Goal: Complete application form

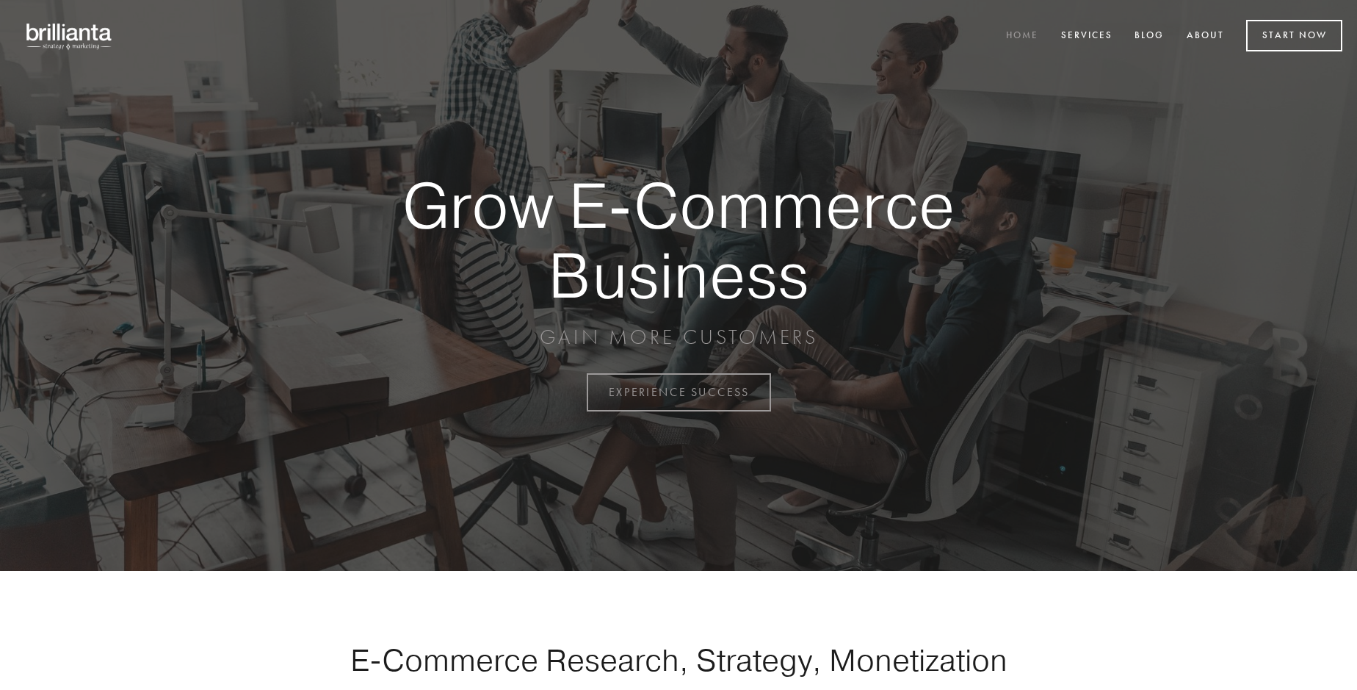
scroll to position [3850, 0]
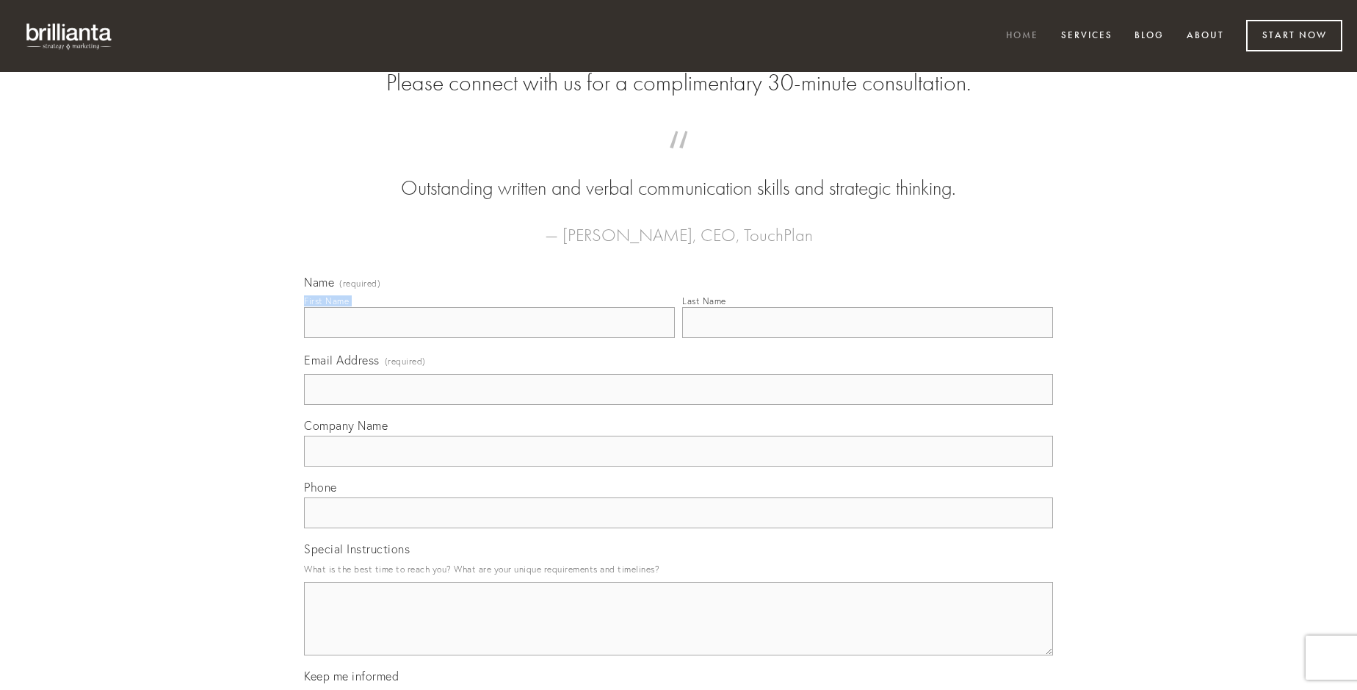
type input "[PERSON_NAME]"
click at [867, 338] on input "Last Name" at bounding box center [867, 322] width 371 height 31
type input "[PERSON_NAME]"
click at [679, 405] on input "Email Address (required)" at bounding box center [678, 389] width 749 height 31
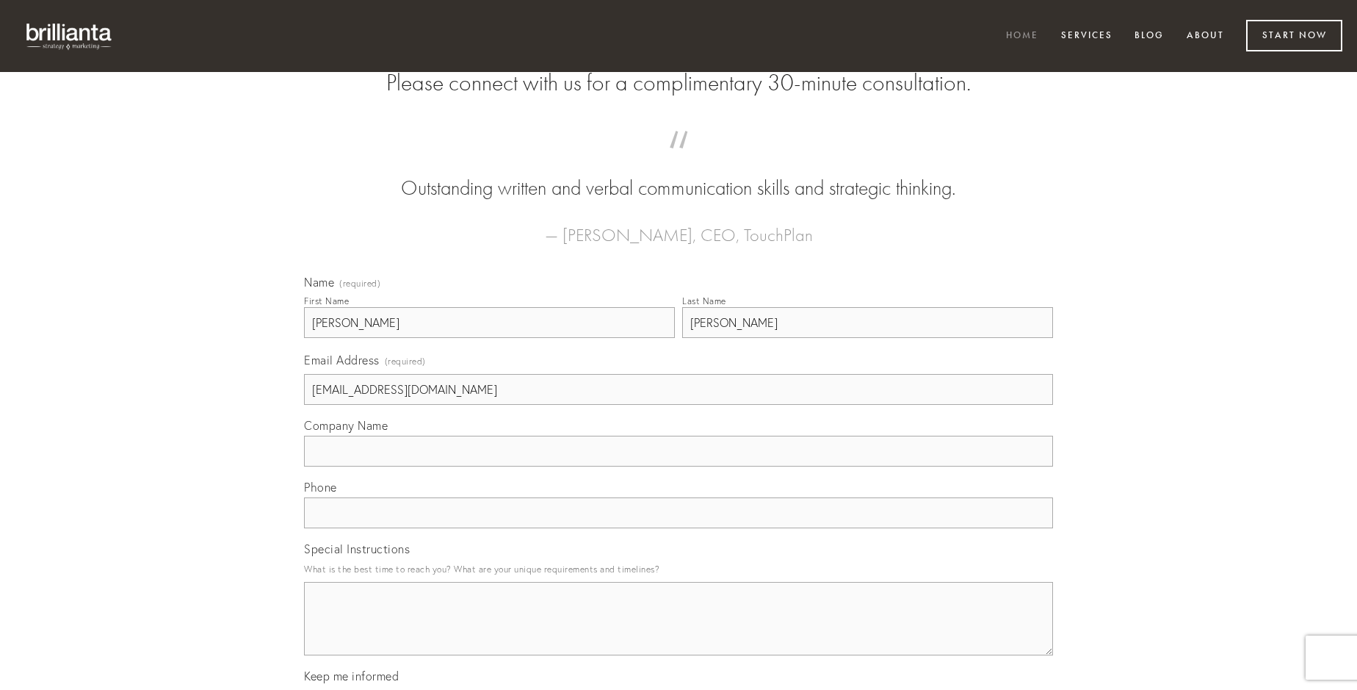
type input "[EMAIL_ADDRESS][DOMAIN_NAME]"
click at [679, 466] on input "Company Name" at bounding box center [678, 451] width 749 height 31
type input "uxor"
click at [679, 528] on input "text" at bounding box center [678, 512] width 749 height 31
click at [679, 632] on textarea "Special Instructions" at bounding box center [678, 618] width 749 height 73
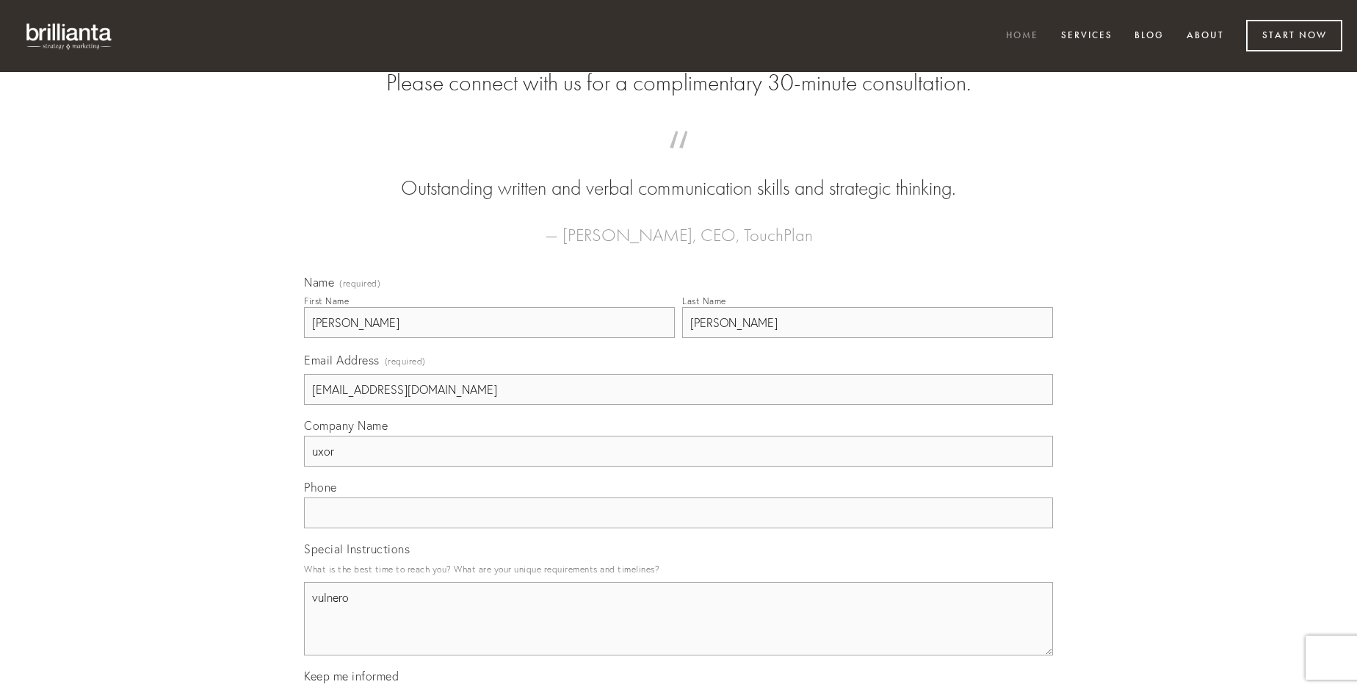
type textarea "vulnero"
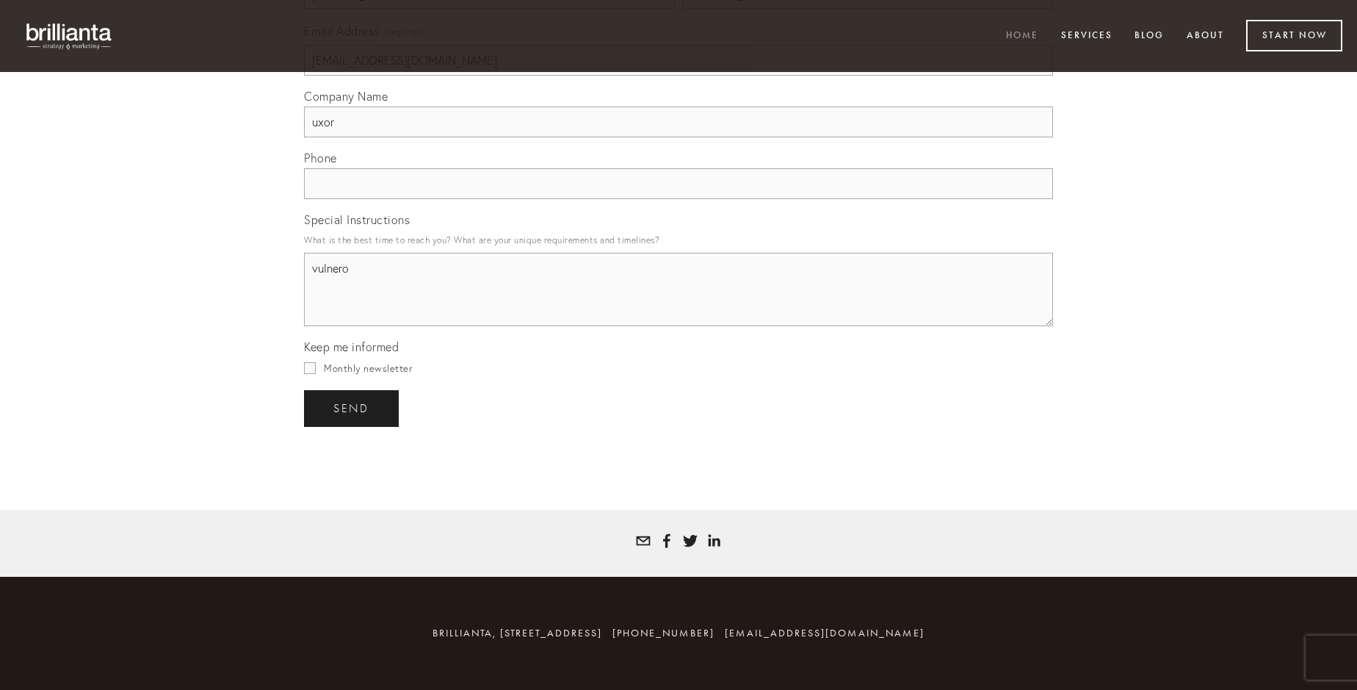
click at [353, 408] on span "send" at bounding box center [351, 408] width 36 height 13
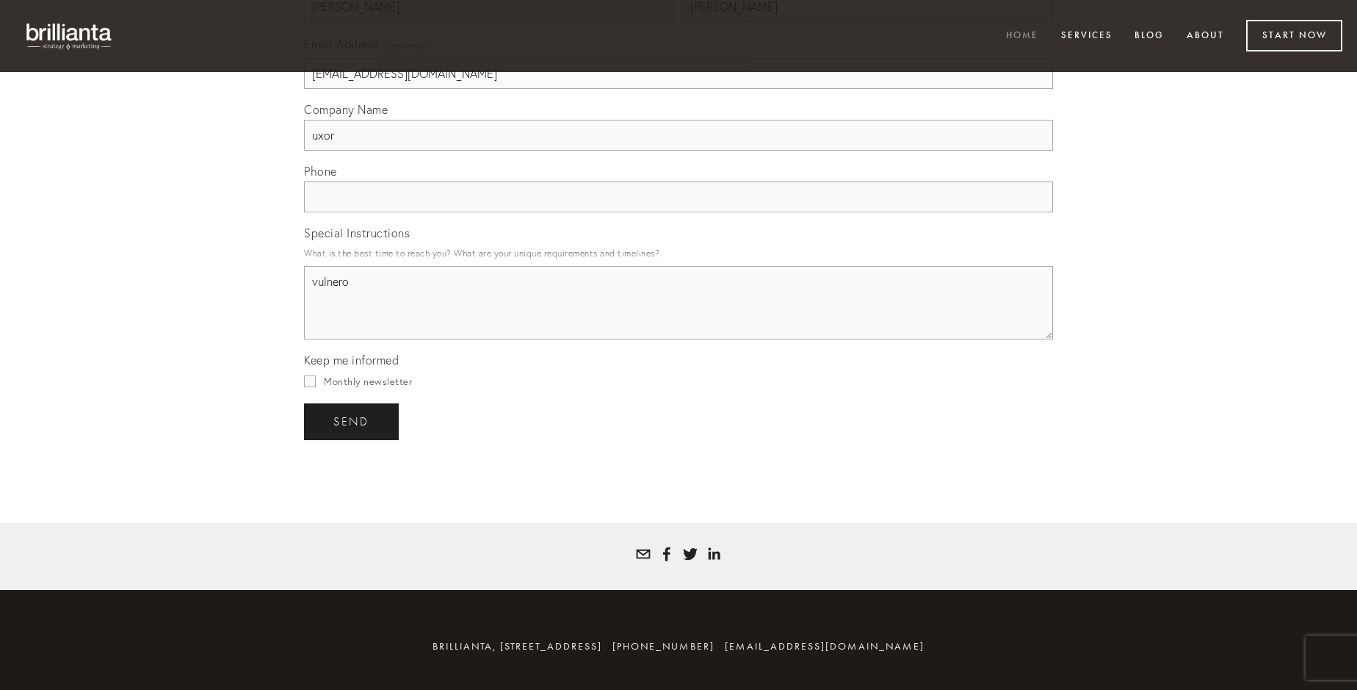
scroll to position [3806, 0]
